Goal: Transaction & Acquisition: Purchase product/service

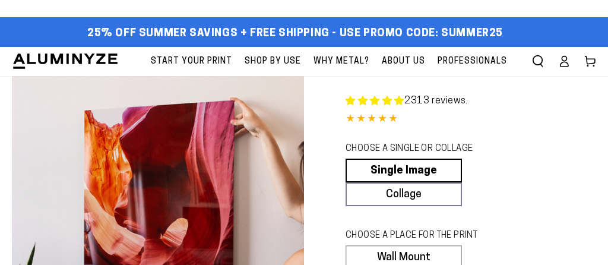
select select "**********"
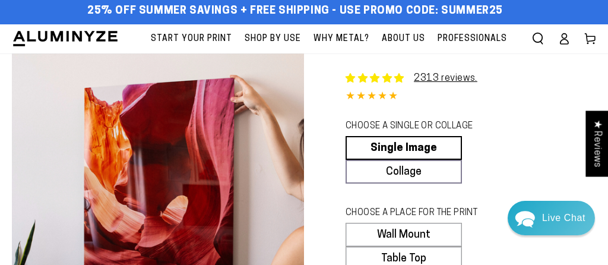
scroll to position [24, 0]
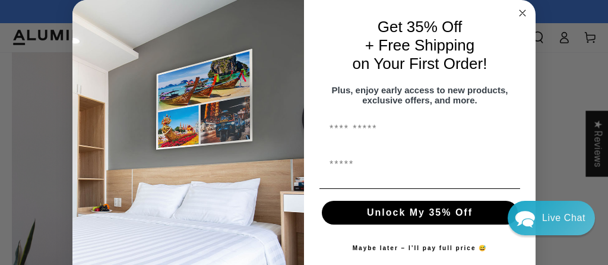
click at [525, 9] on circle "Close dialog" at bounding box center [523, 14] width 14 height 14
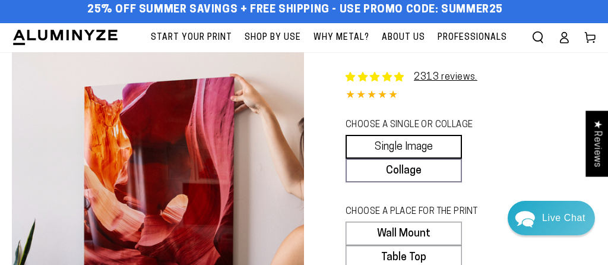
click at [411, 147] on link "Single Image" at bounding box center [404, 147] width 116 height 24
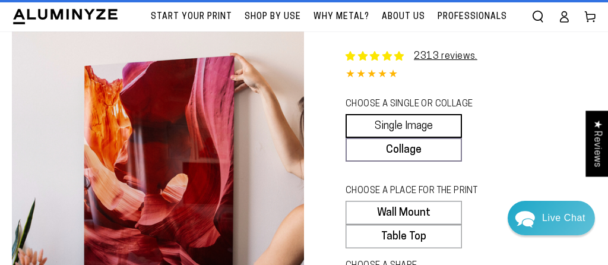
scroll to position [48, 0]
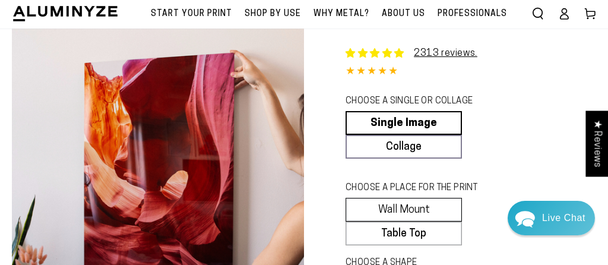
click at [395, 203] on label "Wall Mount" at bounding box center [404, 210] width 116 height 24
click at [418, 209] on label "Wall Mount" at bounding box center [404, 210] width 116 height 24
click at [487, 229] on fieldset "CHOOSE A PLACE FOR THE PRINT Learn more Wall Mount Table Top" at bounding box center [467, 214] width 243 height 64
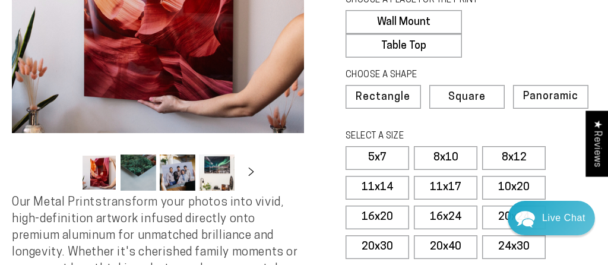
scroll to position [238, 0]
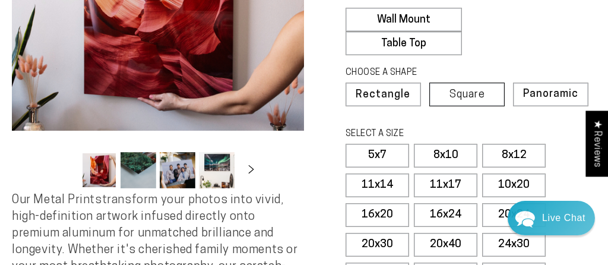
click at [471, 92] on span "Square" at bounding box center [468, 95] width 36 height 11
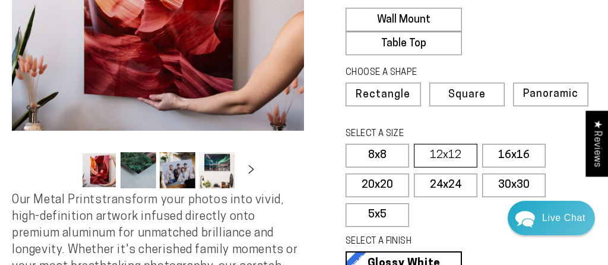
click at [442, 156] on label "12x12" at bounding box center [446, 156] width 64 height 24
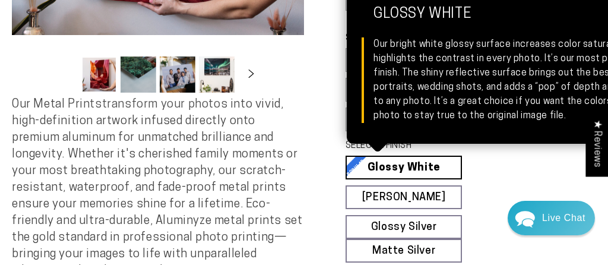
scroll to position [380, 0]
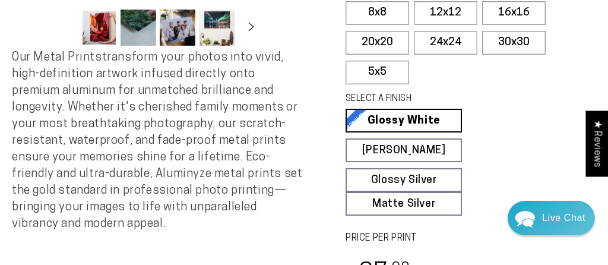
click at [606, 77] on section "Skip to product information Open media 1 in modal Open media 2 in modal Open me…" at bounding box center [304, 36] width 608 height 680
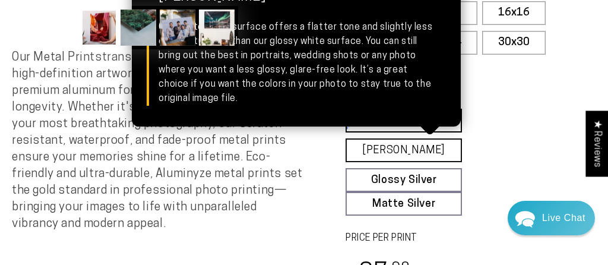
click at [411, 152] on link "[PERSON_NAME] Matte White Our matte white surface offers a flatter tone and sli…" at bounding box center [404, 150] width 116 height 24
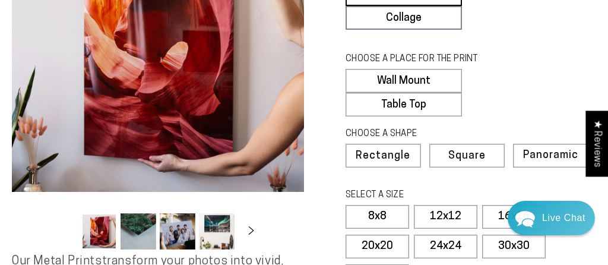
scroll to position [166, 0]
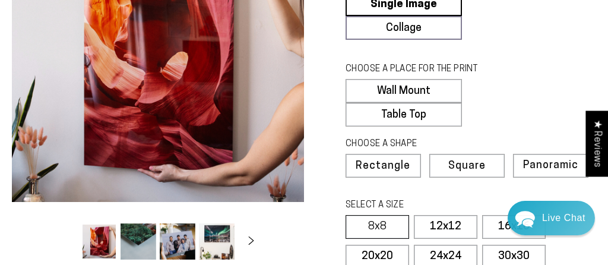
click at [381, 234] on label "8x8" at bounding box center [378, 227] width 64 height 24
click at [586, 184] on div "CHOOSE A SHAPE Learn more Rectangle Square Panoramic" at bounding box center [471, 165] width 251 height 61
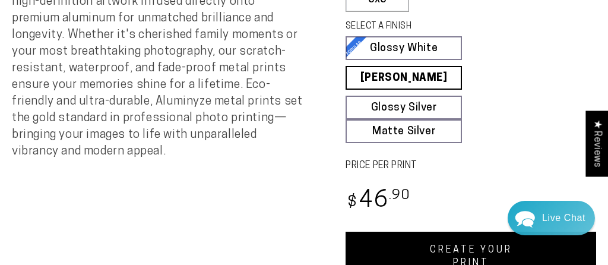
scroll to position [452, 0]
